Goal: Task Accomplishment & Management: Manage account settings

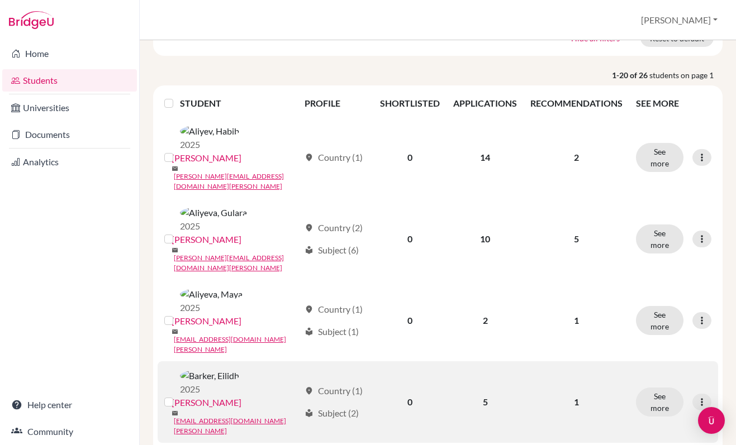
scroll to position [152, 0]
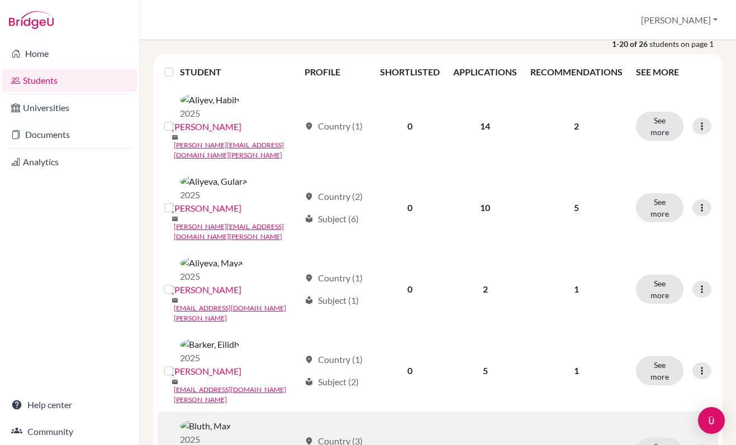
click at [240, 445] on link "[PERSON_NAME]" at bounding box center [207, 453] width 70 height 13
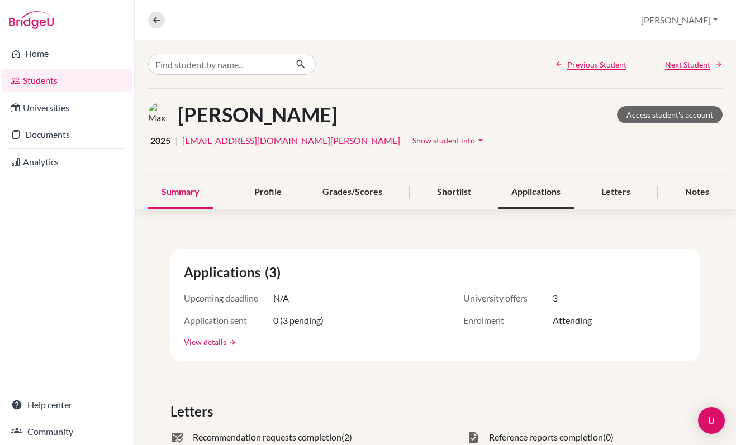
click at [548, 194] on div "Applications" at bounding box center [536, 192] width 76 height 33
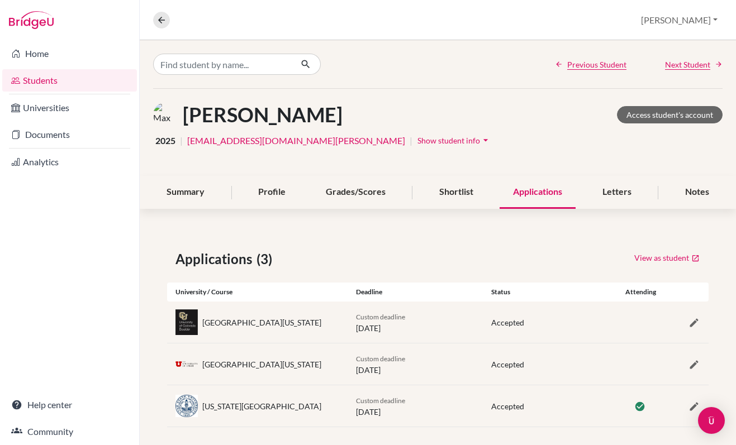
scroll to position [9, 0]
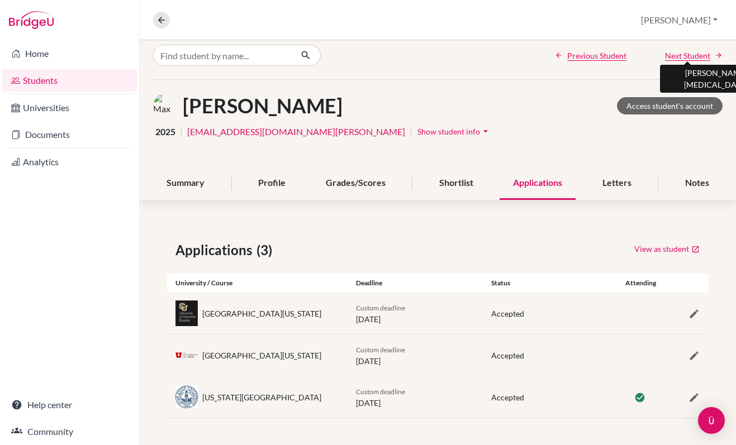
click at [703, 54] on span "Next Student" at bounding box center [687, 56] width 45 height 12
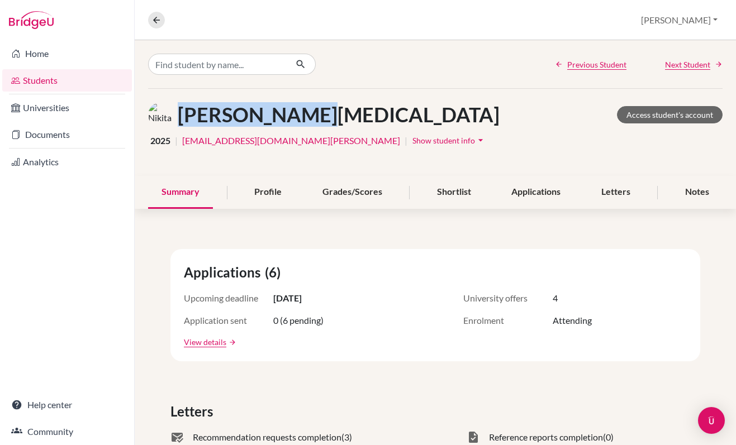
drag, startPoint x: 297, startPoint y: 118, endPoint x: 179, endPoint y: 122, distance: 118.6
click at [179, 122] on h1 "[PERSON_NAME][MEDICAL_DATA]" at bounding box center [339, 115] width 322 height 24
copy h1 "[PERSON_NAME][MEDICAL_DATA]"
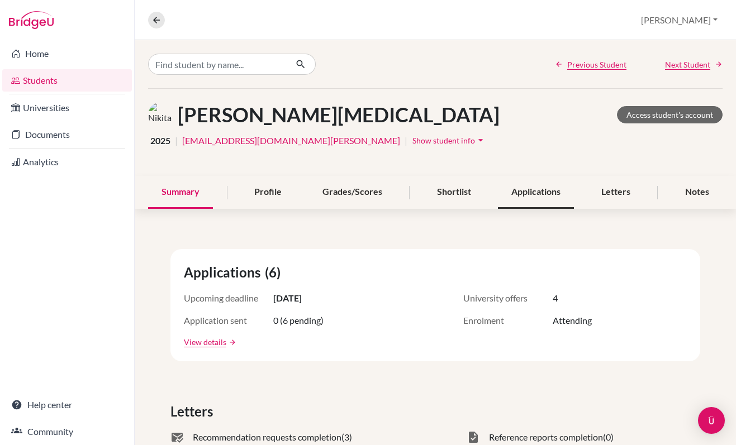
click at [529, 195] on div "Applications" at bounding box center [536, 192] width 76 height 33
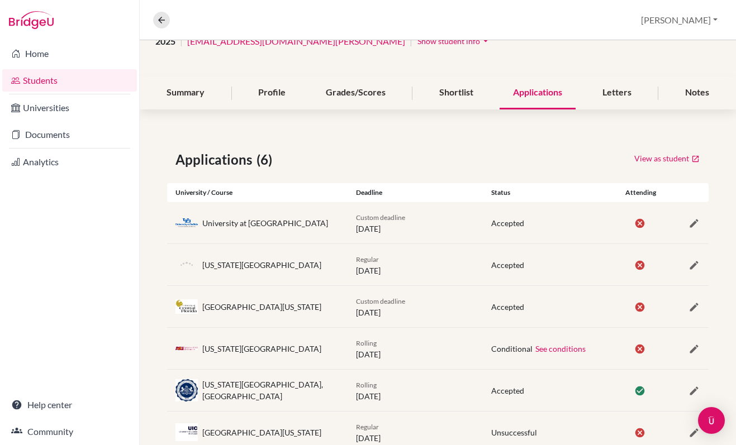
scroll to position [112, 0]
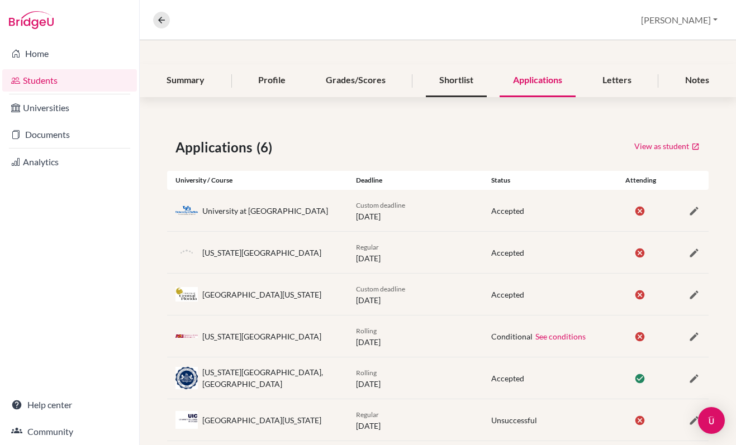
click at [450, 84] on div "Shortlist" at bounding box center [456, 80] width 61 height 33
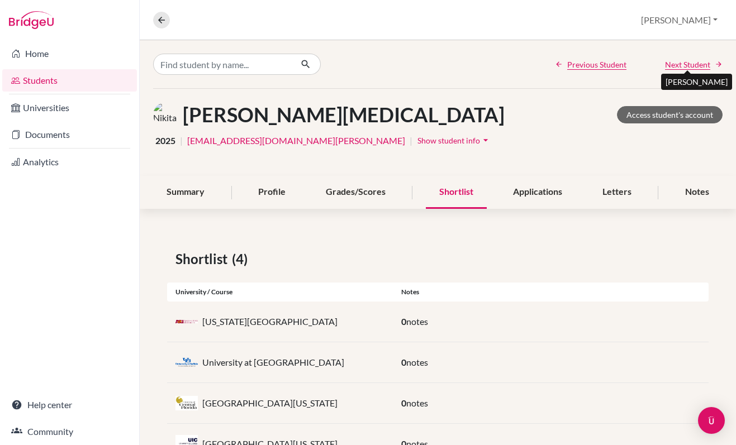
click at [685, 67] on span "Next Student" at bounding box center [687, 65] width 45 height 12
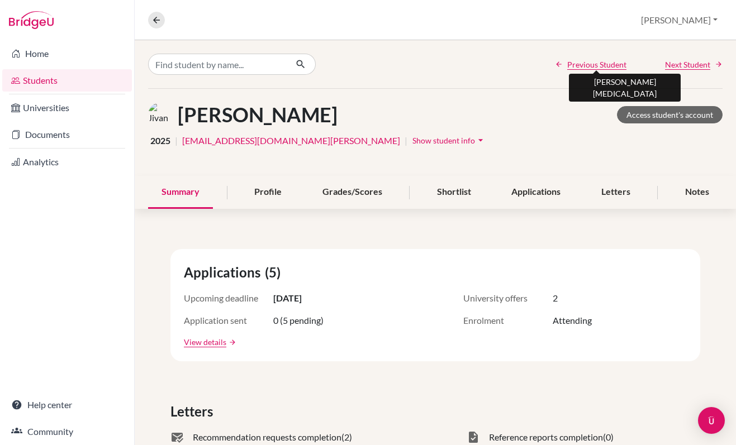
click at [601, 69] on span "Previous Student" at bounding box center [596, 65] width 59 height 12
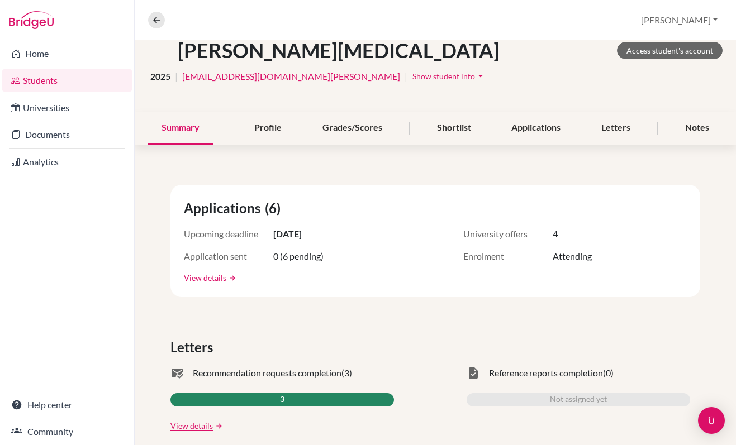
scroll to position [57, 0]
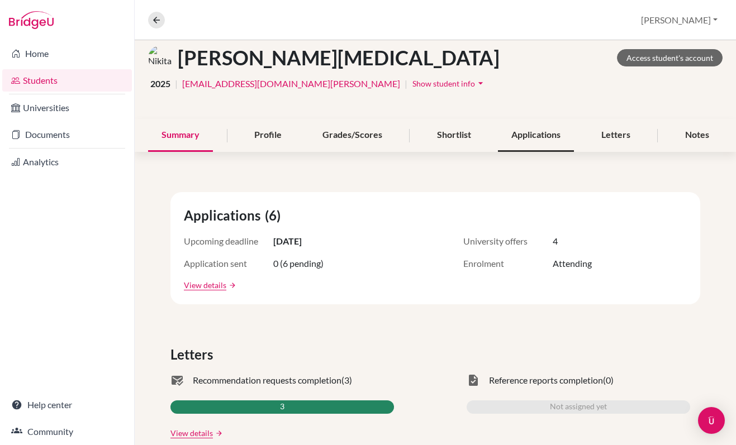
click at [526, 126] on div "Applications" at bounding box center [536, 135] width 76 height 33
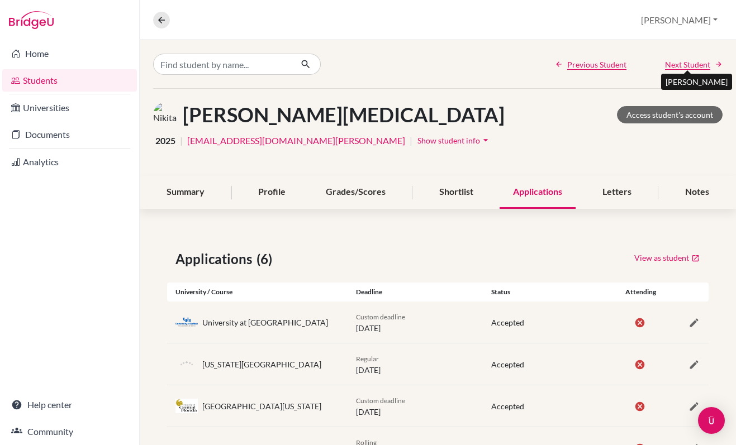
click at [693, 64] on span "Next Student" at bounding box center [687, 65] width 45 height 12
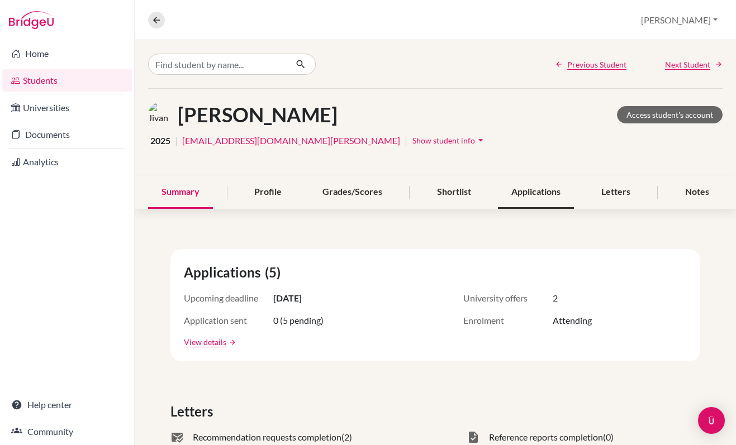
click at [520, 192] on div "Applications" at bounding box center [536, 192] width 76 height 33
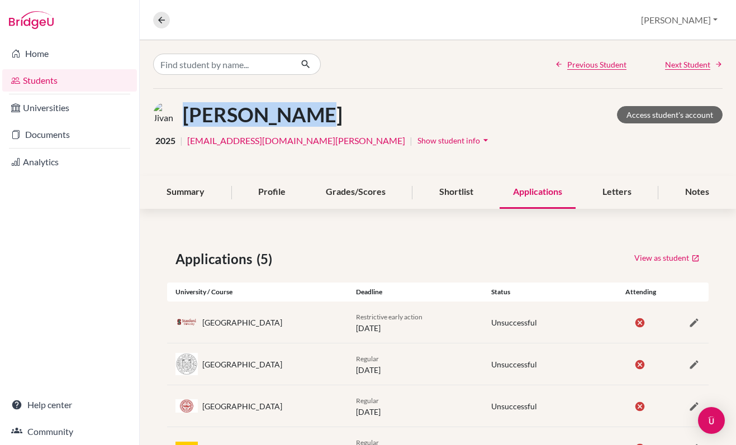
drag, startPoint x: 301, startPoint y: 117, endPoint x: 181, endPoint y: 117, distance: 120.7
click at [181, 117] on div "[PERSON_NAME] Access student's account" at bounding box center [438, 114] width 570 height 25
copy h1 "[PERSON_NAME]"
click at [704, 59] on span "Next Student" at bounding box center [687, 65] width 45 height 12
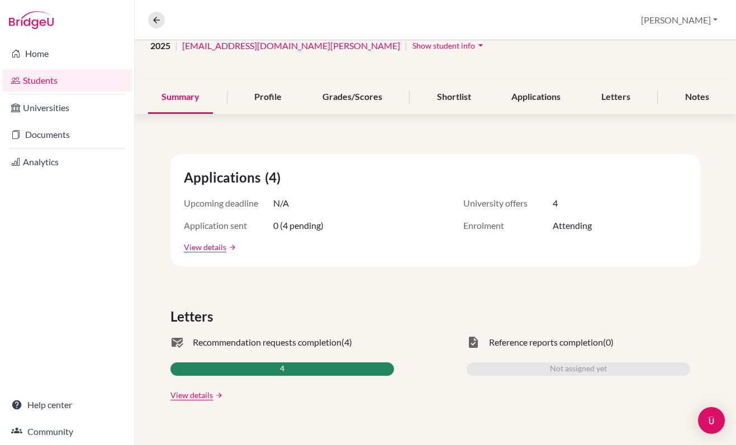
scroll to position [83, 0]
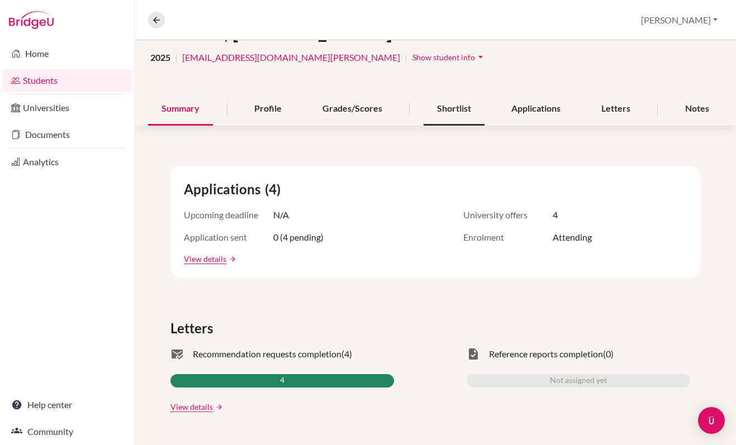
click at [448, 116] on div "Shortlist" at bounding box center [454, 109] width 61 height 33
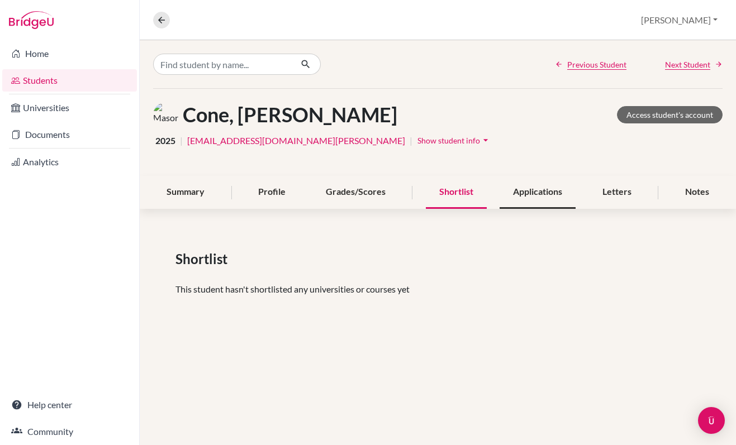
click at [530, 197] on div "Applications" at bounding box center [538, 192] width 76 height 33
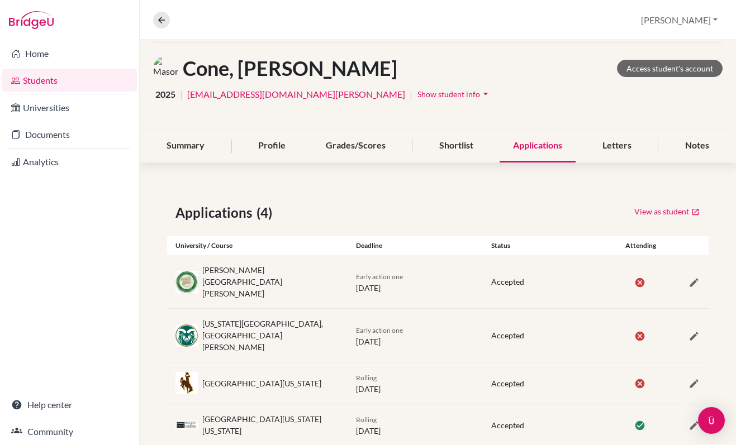
scroll to position [51, 0]
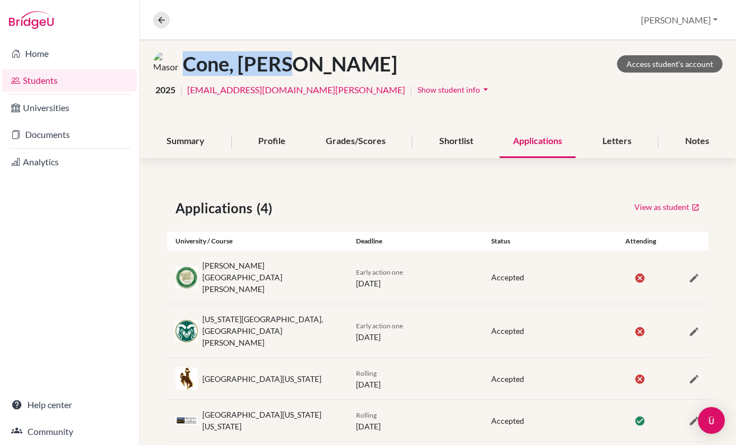
drag, startPoint x: 305, startPoint y: 64, endPoint x: 189, endPoint y: 69, distance: 115.3
click at [189, 69] on div "Cone, Mason Access student's account" at bounding box center [438, 63] width 570 height 25
copy h1 "Cone, Mason"
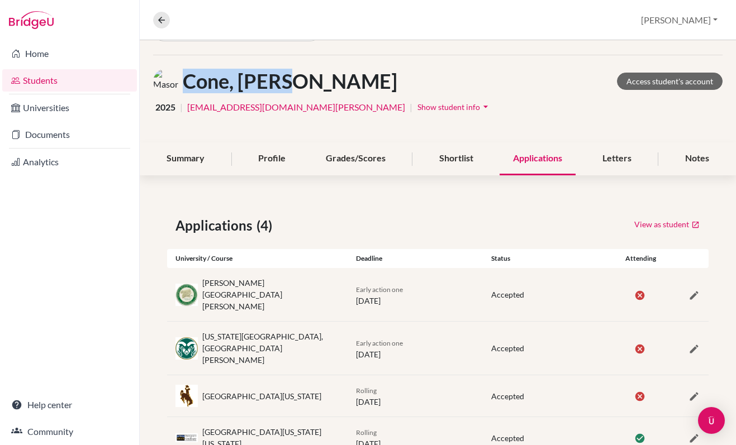
scroll to position [0, 0]
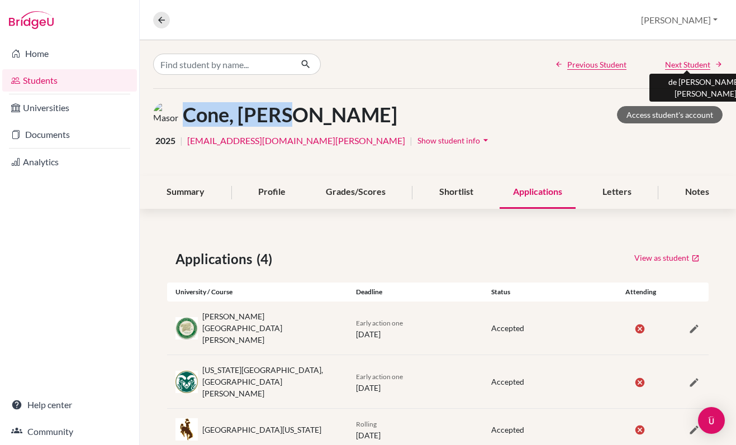
click at [696, 60] on span "Next Student" at bounding box center [687, 65] width 45 height 12
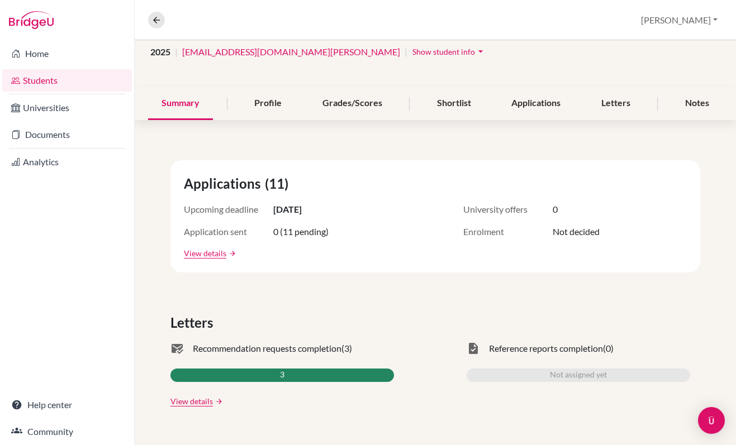
scroll to position [65, 0]
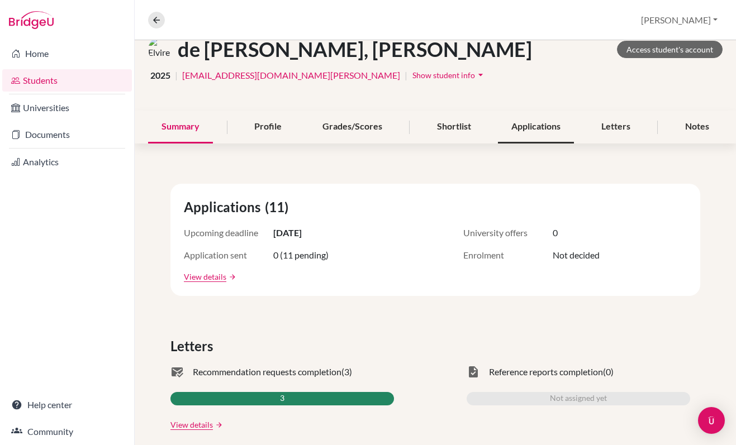
click at [532, 133] on div "Applications" at bounding box center [536, 127] width 76 height 33
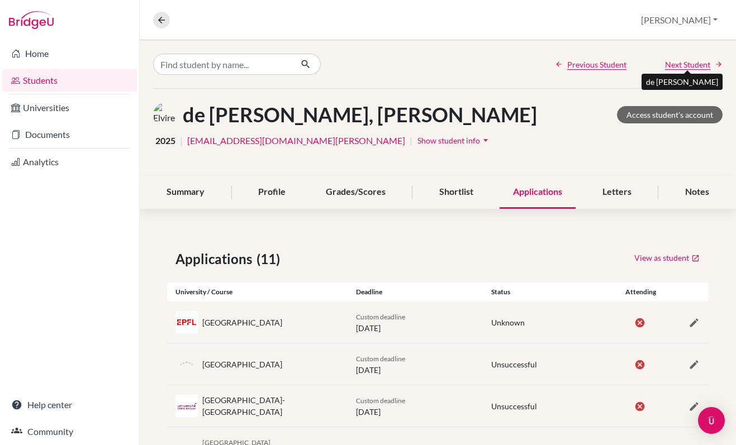
click at [700, 63] on span "Next Student" at bounding box center [687, 65] width 45 height 12
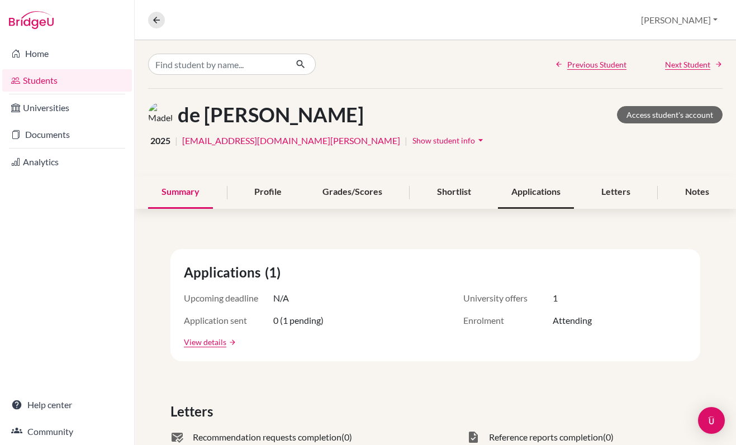
click at [516, 195] on div "Applications" at bounding box center [536, 192] width 76 height 33
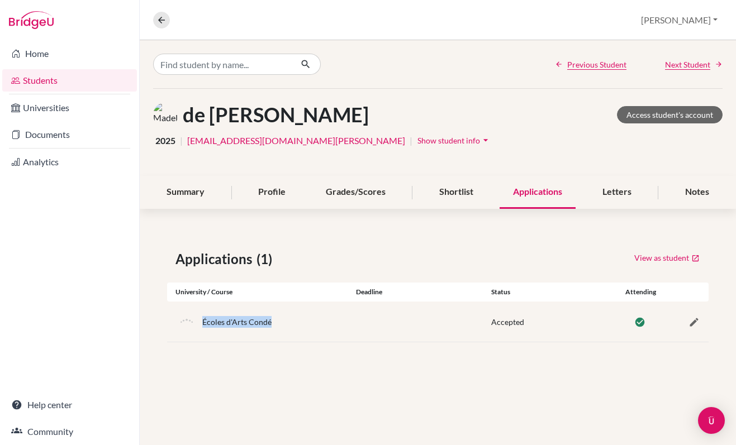
drag, startPoint x: 274, startPoint y: 321, endPoint x: 202, endPoint y: 323, distance: 71.6
click at [202, 323] on div "Écoles d'Arts Condé" at bounding box center [257, 322] width 181 height 22
drag, startPoint x: 410, startPoint y: 119, endPoint x: 186, endPoint y: 124, distance: 223.6
click at [186, 124] on div "de Guillebon, Madeleine Access student's account" at bounding box center [438, 114] width 570 height 25
copy h1 "de Guillebon, Madeleine"
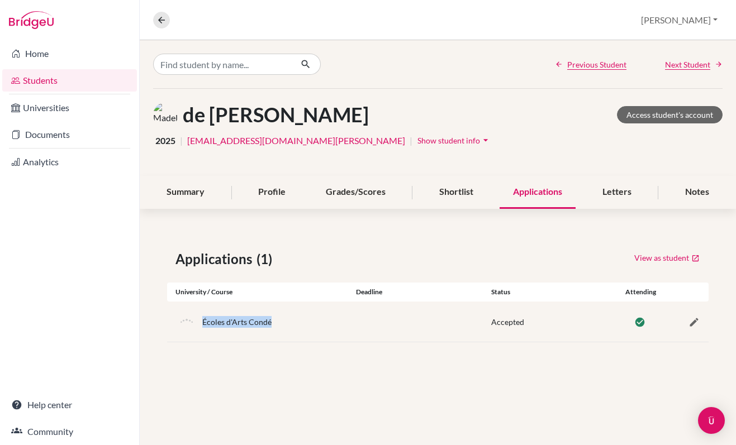
drag, startPoint x: 275, startPoint y: 322, endPoint x: 203, endPoint y: 321, distance: 71.6
click at [203, 321] on div "Écoles d'Arts Condé" at bounding box center [257, 322] width 181 height 22
copy div "Écoles d'Arts Condé"
